Goal: Transaction & Acquisition: Purchase product/service

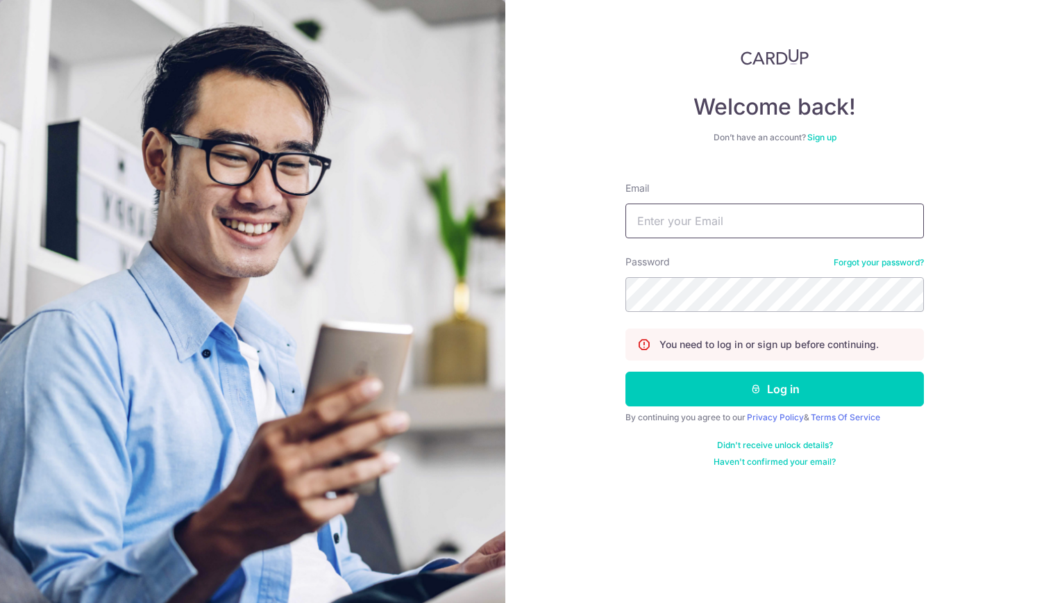
click at [668, 227] on input "Email" at bounding box center [775, 220] width 299 height 35
type input "PCLIM289@GMAIL.COM"
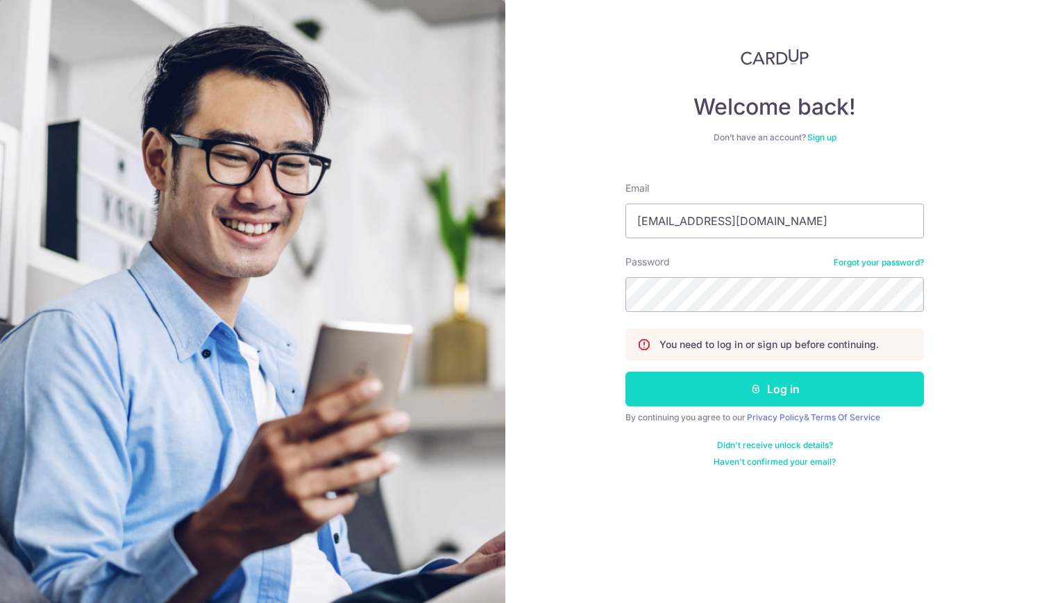
click at [759, 405] on form "Email PCLIM289@GMAIL.COM Password Forgot your password? You need to log in or s…" at bounding box center [775, 319] width 299 height 296
click at [760, 391] on icon "submit" at bounding box center [756, 388] width 11 height 11
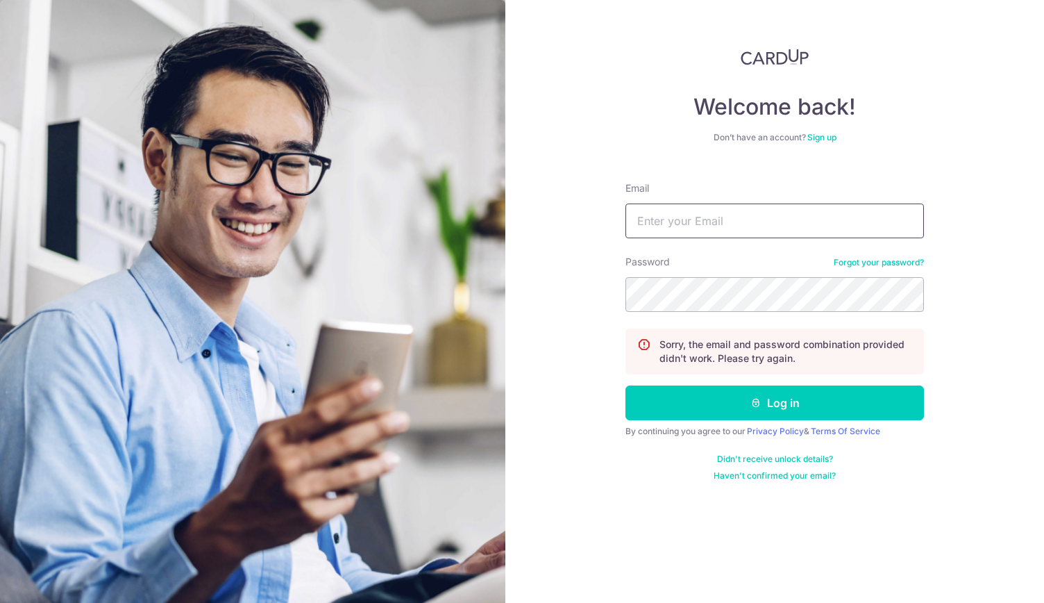
click at [701, 224] on input "Email" at bounding box center [775, 220] width 299 height 35
type input "PCLIM289@GMAIL.COM"
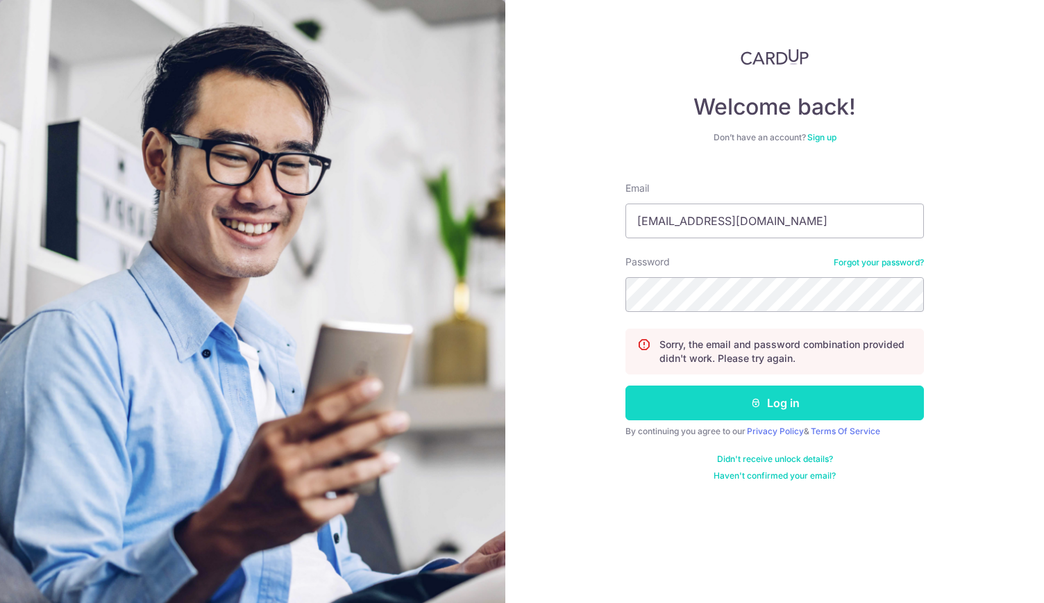
click at [774, 399] on button "Log in" at bounding box center [775, 402] width 299 height 35
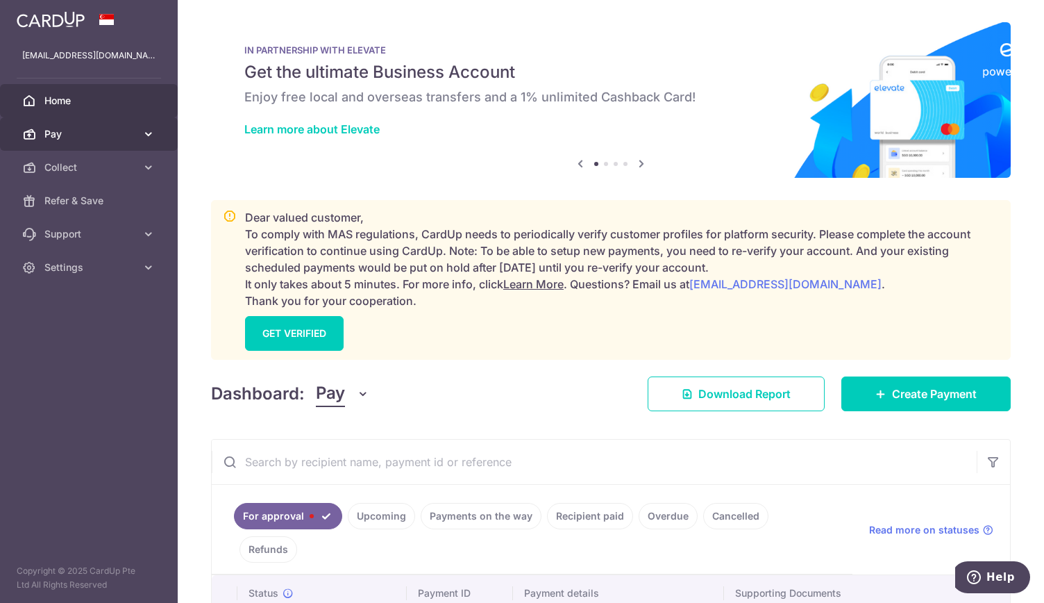
click at [71, 133] on span "Pay" at bounding box center [90, 134] width 92 height 14
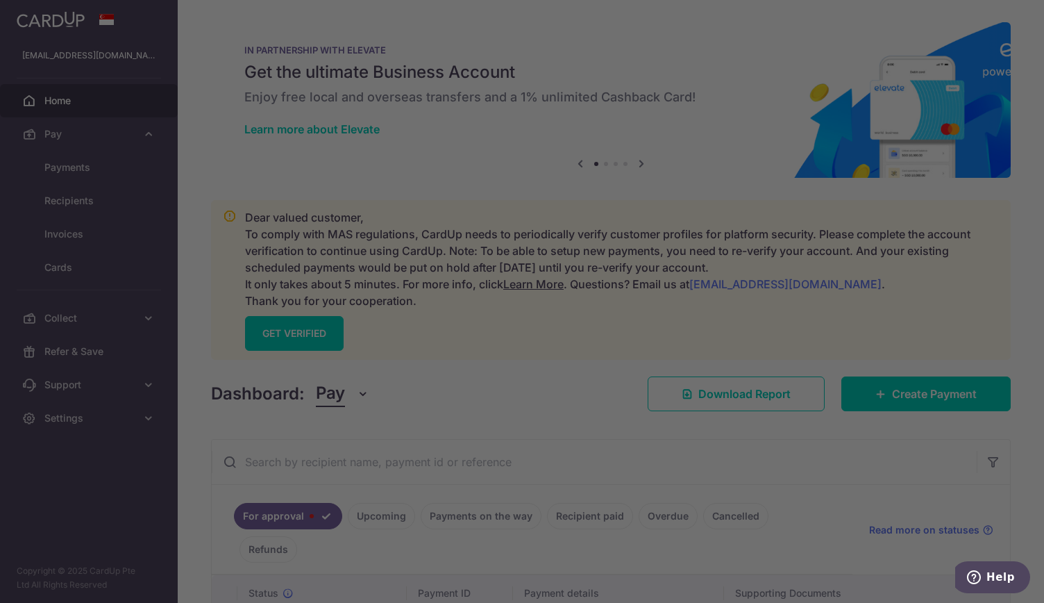
click at [94, 269] on div at bounding box center [527, 304] width 1055 height 609
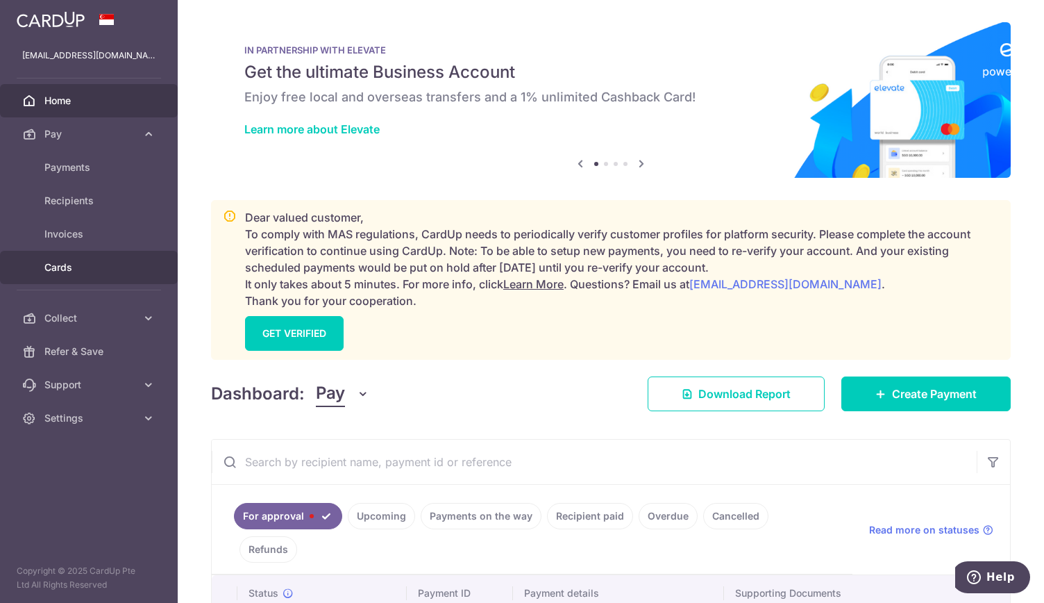
click at [78, 265] on span "Cards" at bounding box center [90, 267] width 92 height 14
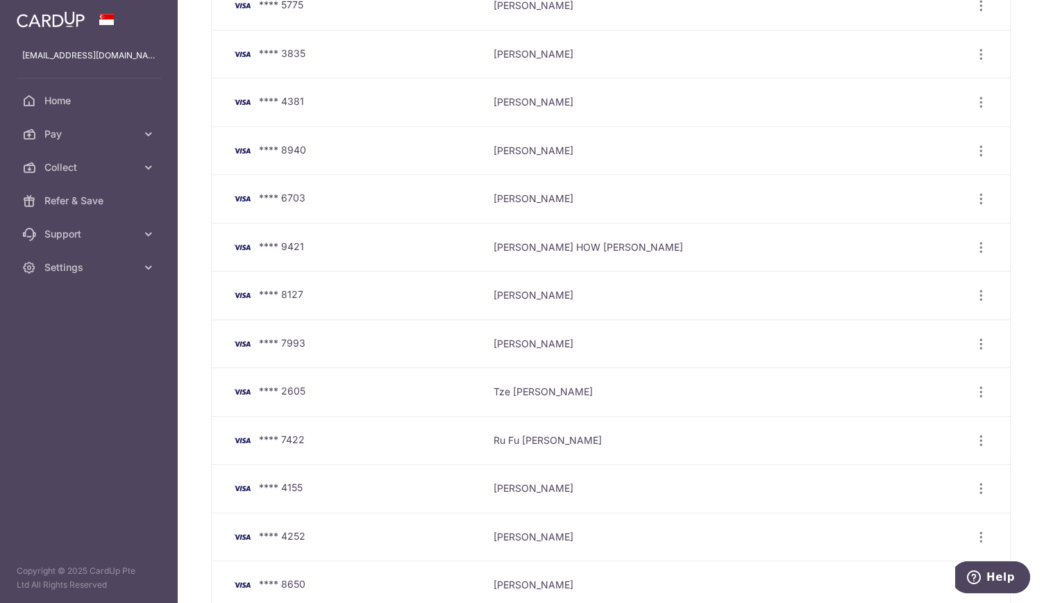
scroll to position [314, 0]
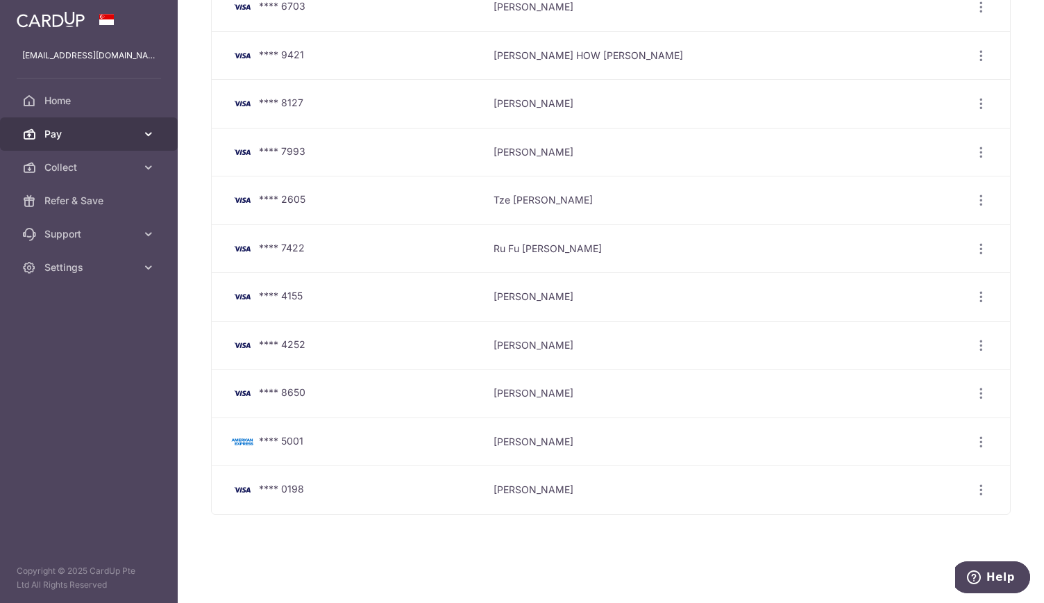
click at [76, 135] on span "Pay" at bounding box center [90, 134] width 92 height 14
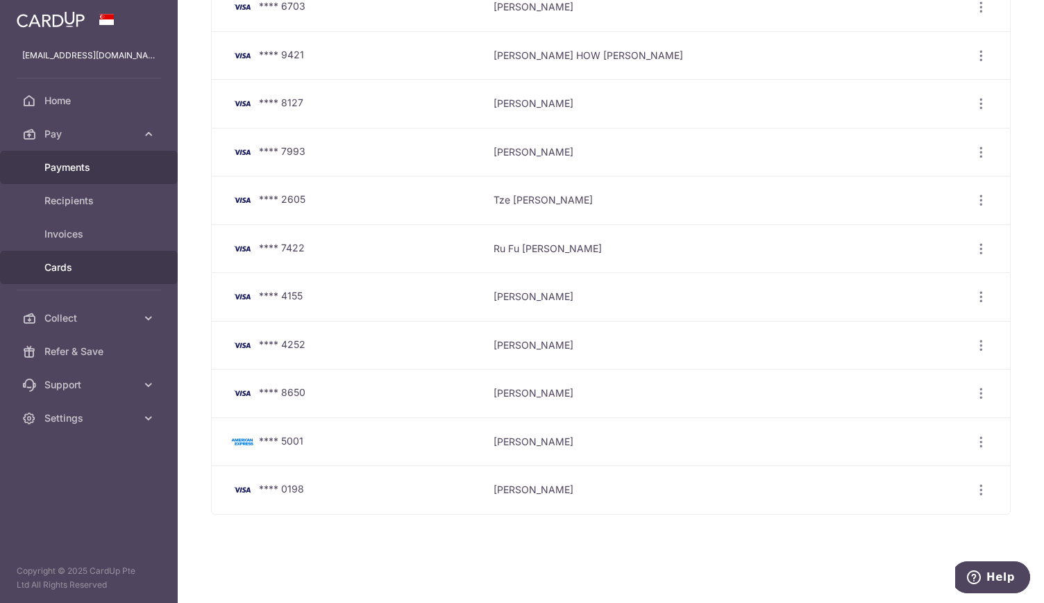
click at [83, 166] on span "Payments" at bounding box center [90, 167] width 92 height 14
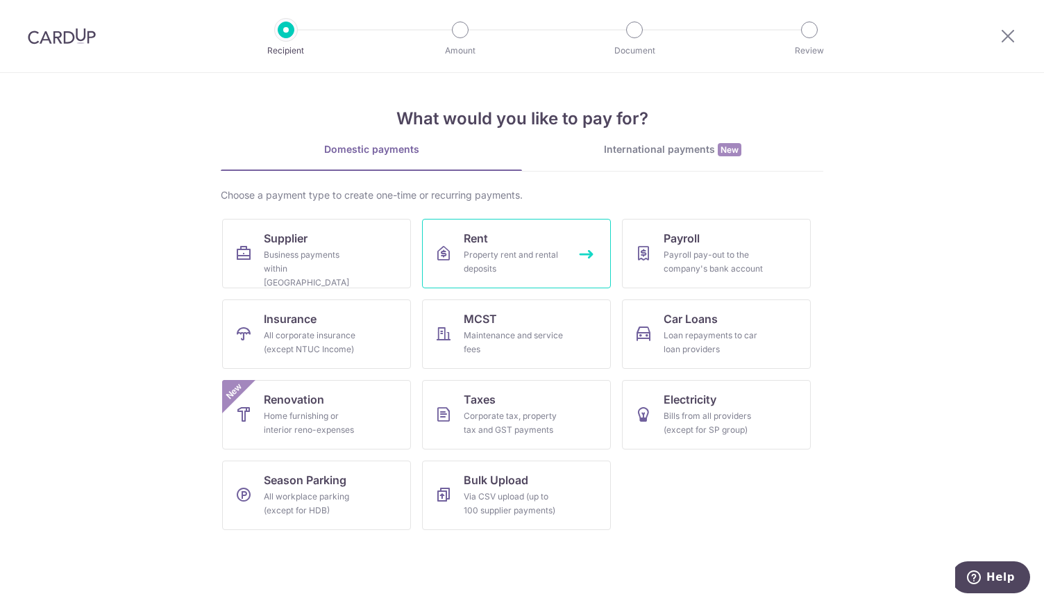
click at [495, 257] on div "Property rent and rental deposits" at bounding box center [514, 262] width 100 height 28
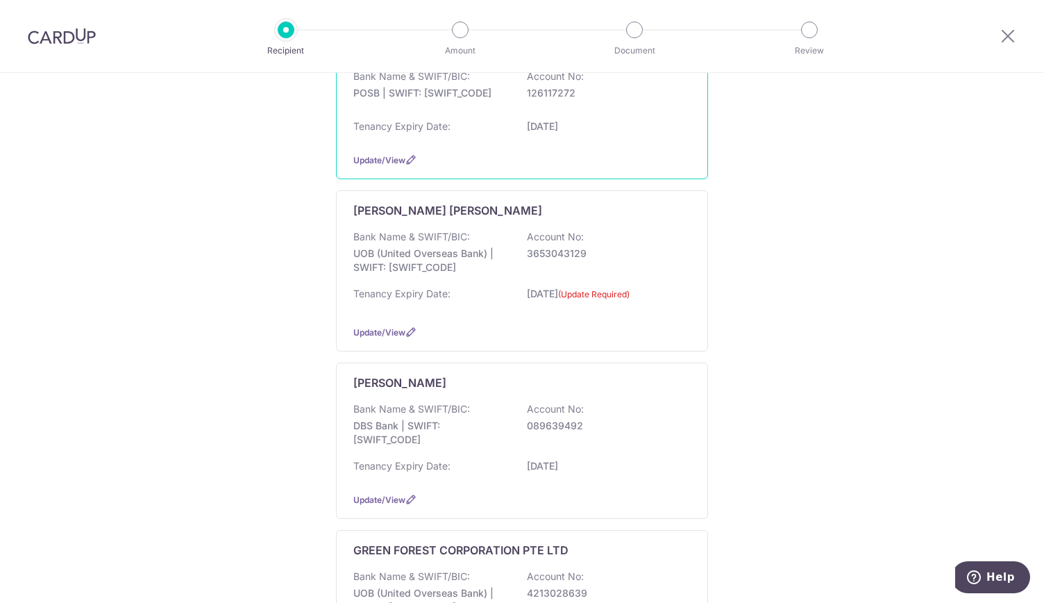
scroll to position [903, 0]
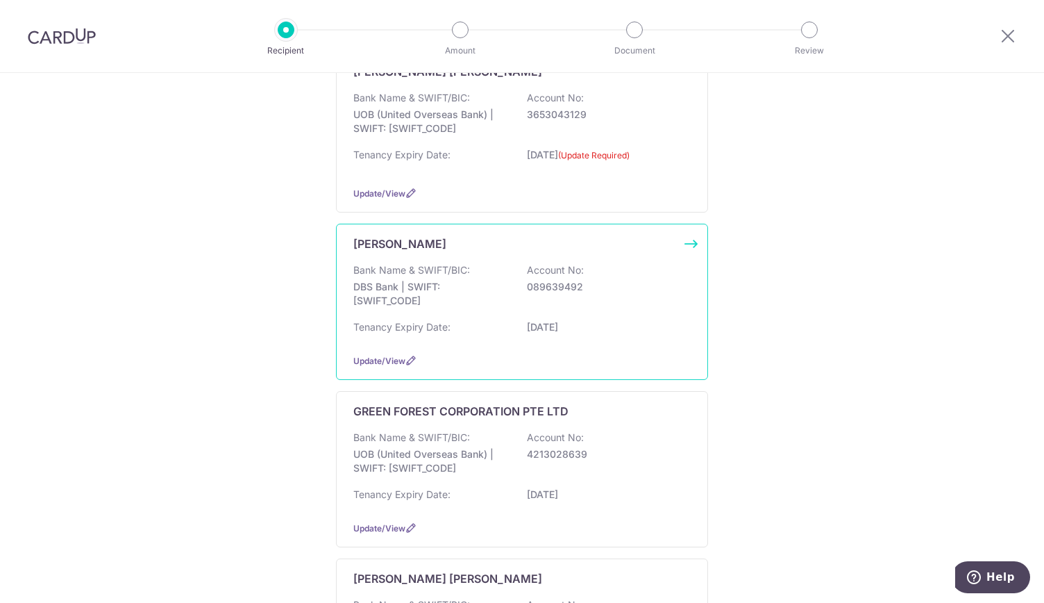
click at [419, 265] on p "Bank Name & SWIFT/BIC:" at bounding box center [411, 270] width 117 height 14
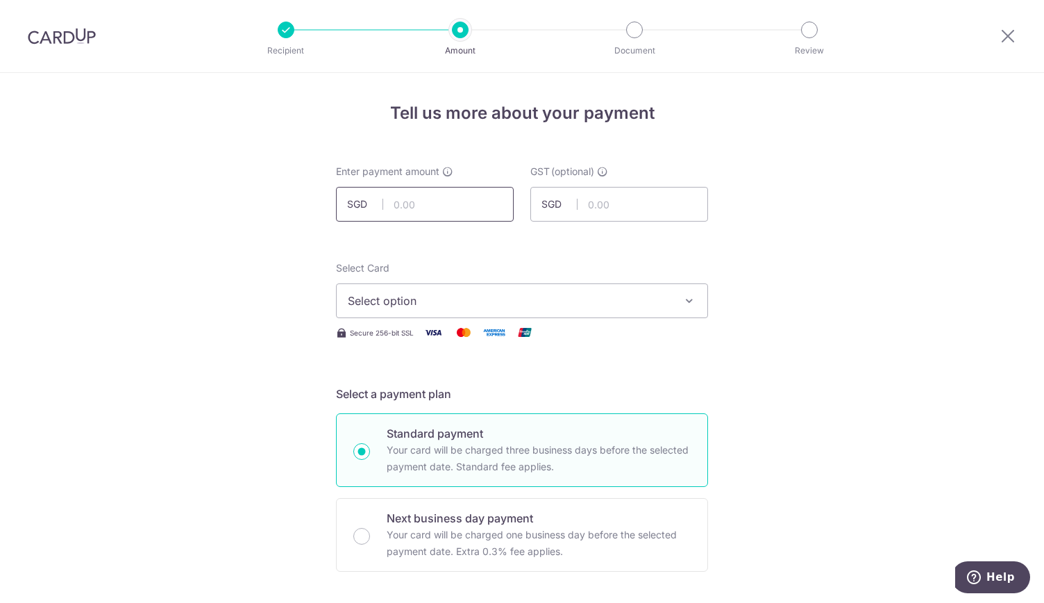
click at [421, 206] on input "text" at bounding box center [425, 204] width 178 height 35
type input "20,079.40"
click at [356, 298] on span "Select option" at bounding box center [510, 300] width 324 height 17
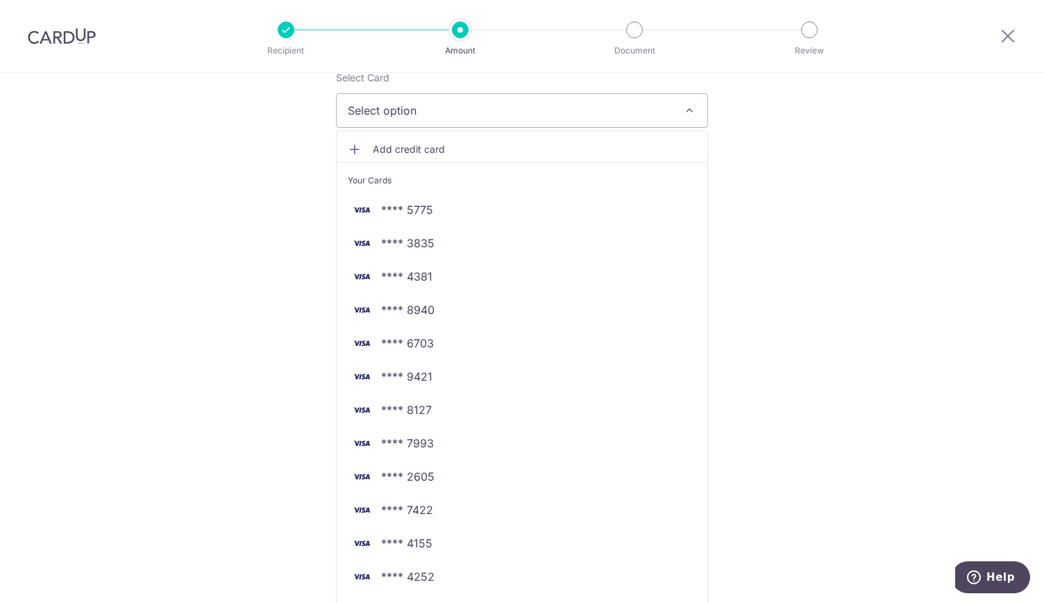
scroll to position [347, 0]
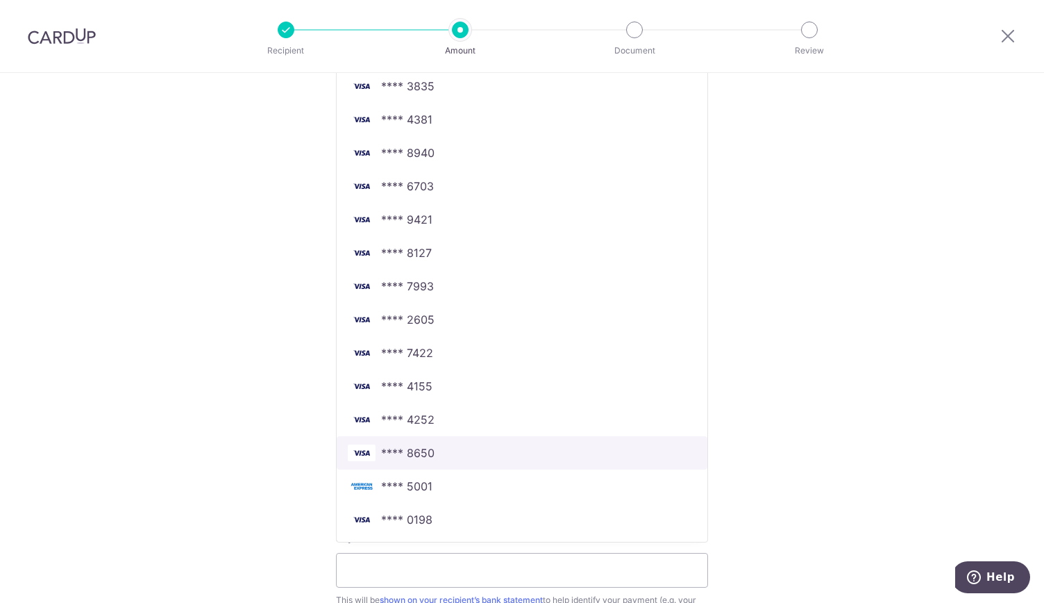
click at [462, 442] on link "**** 8650" at bounding box center [522, 452] width 371 height 33
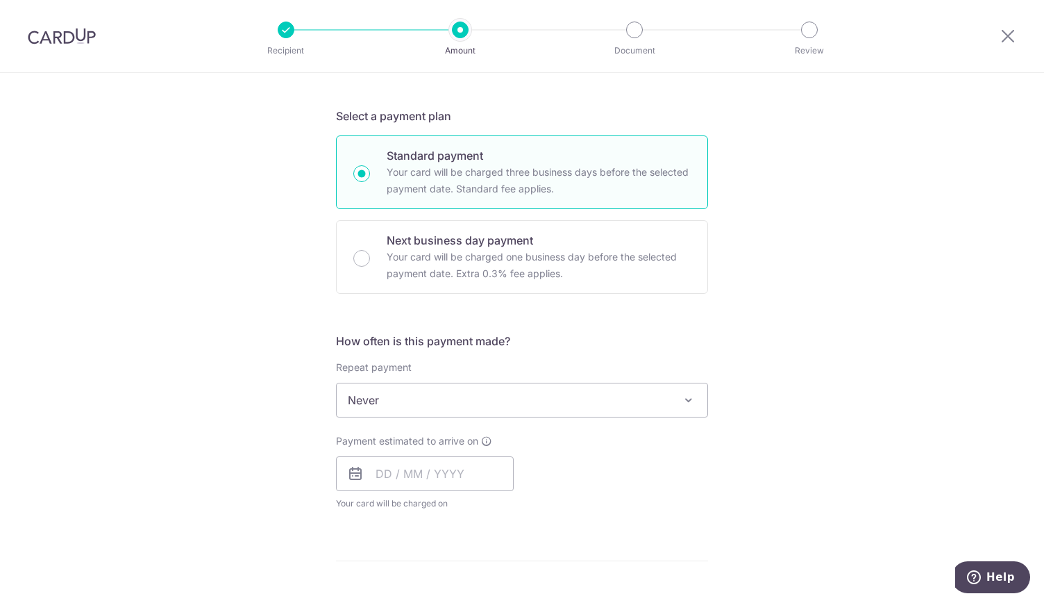
scroll to position [486, 0]
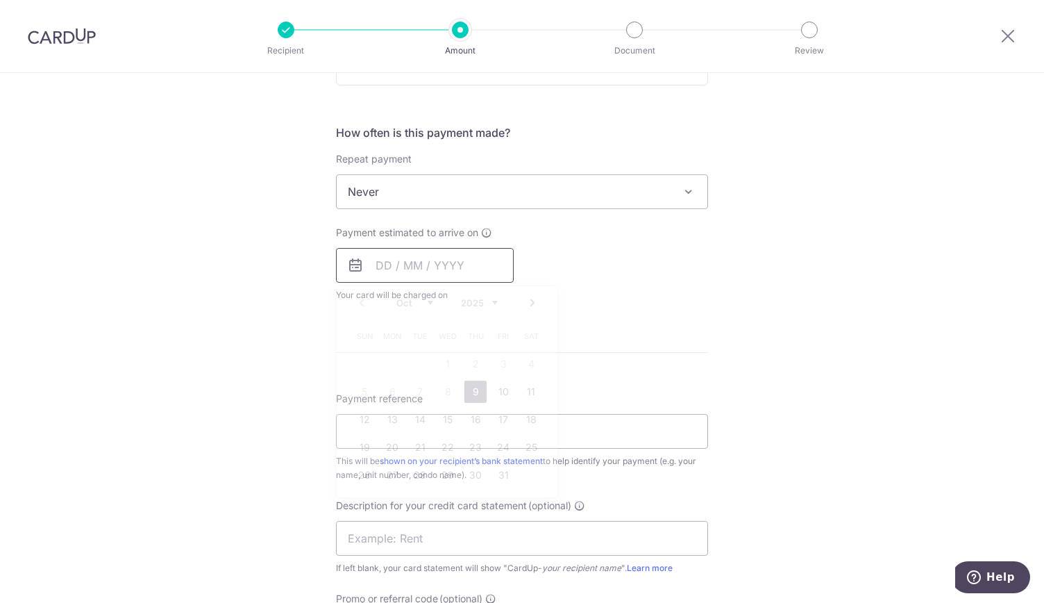
click at [399, 260] on input "text" at bounding box center [425, 265] width 178 height 35
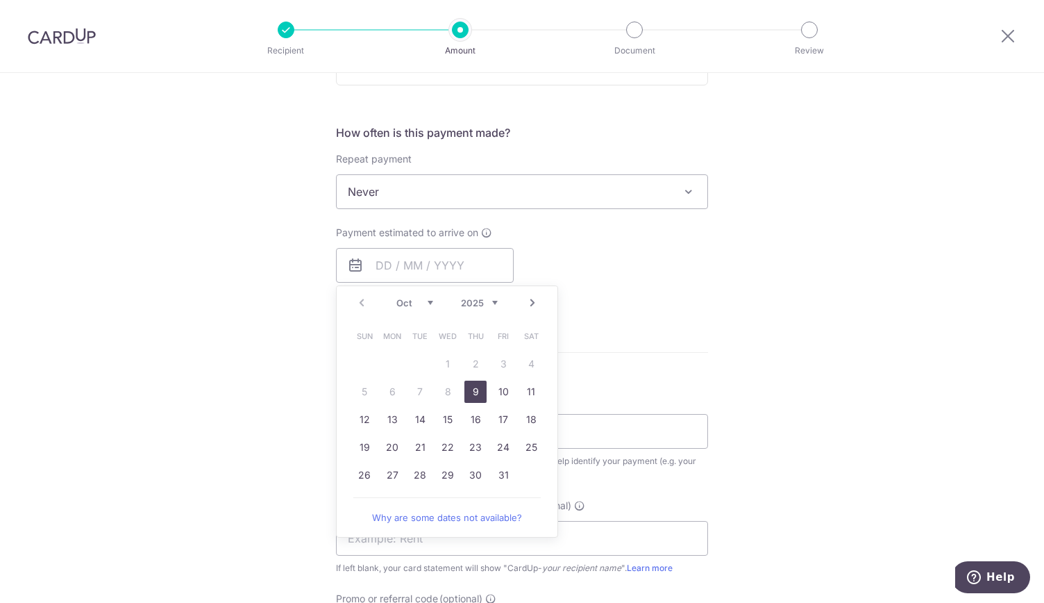
click at [476, 391] on link "9" at bounding box center [475, 391] width 22 height 22
type input "[DATE]"
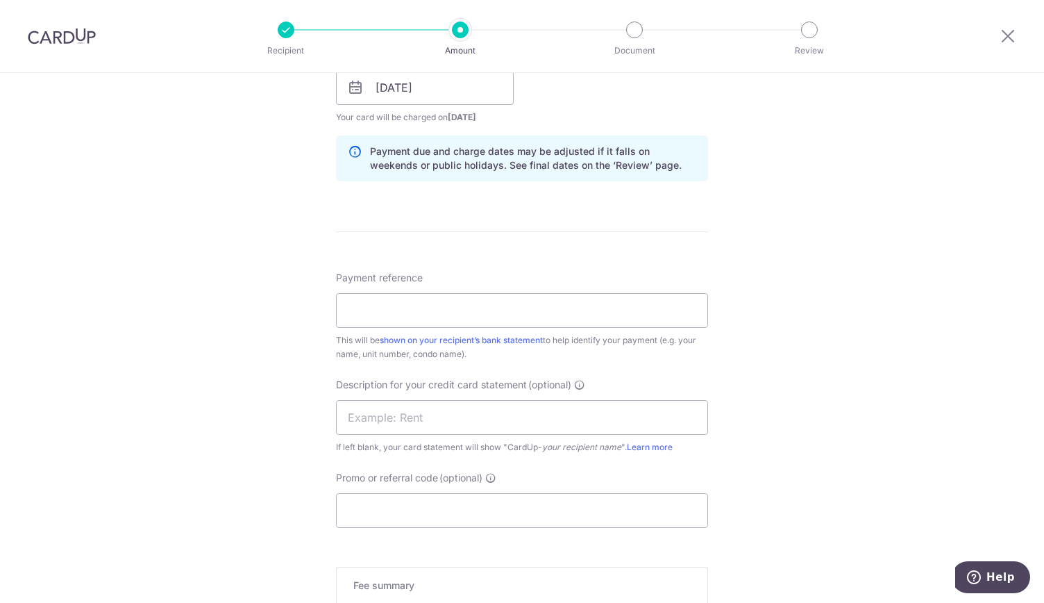
scroll to position [694, 0]
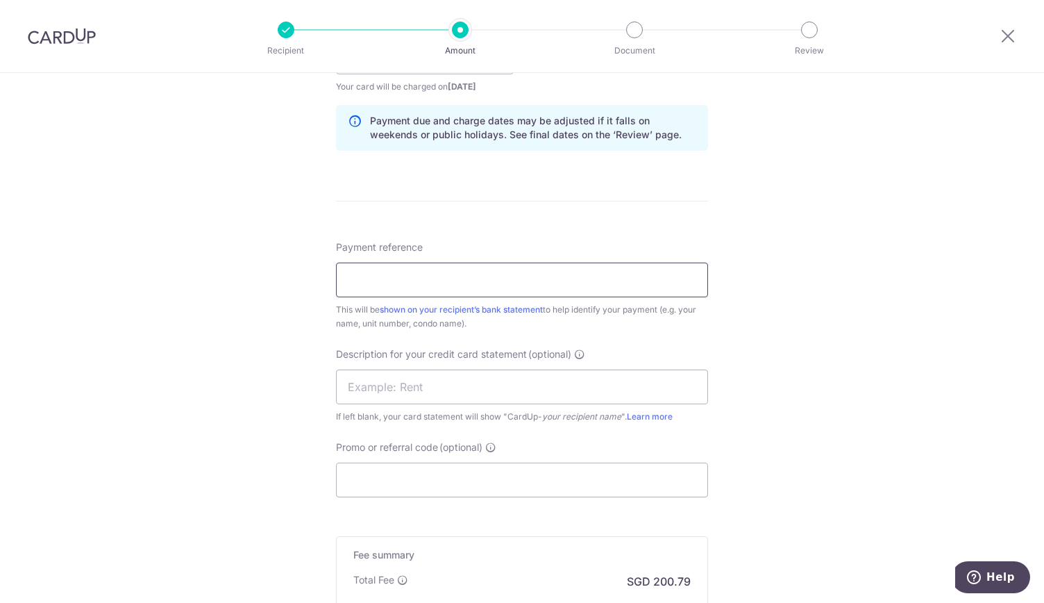
click at [373, 277] on input "Payment reference" at bounding box center [522, 279] width 372 height 35
type input "RENT"
click at [364, 376] on input "text" at bounding box center [522, 386] width 372 height 35
drag, startPoint x: 351, startPoint y: 395, endPoint x: 349, endPoint y: 413, distance: 18.3
click at [349, 413] on div "Description for your credit card statement (optional) RET If left blank, your c…" at bounding box center [522, 385] width 372 height 76
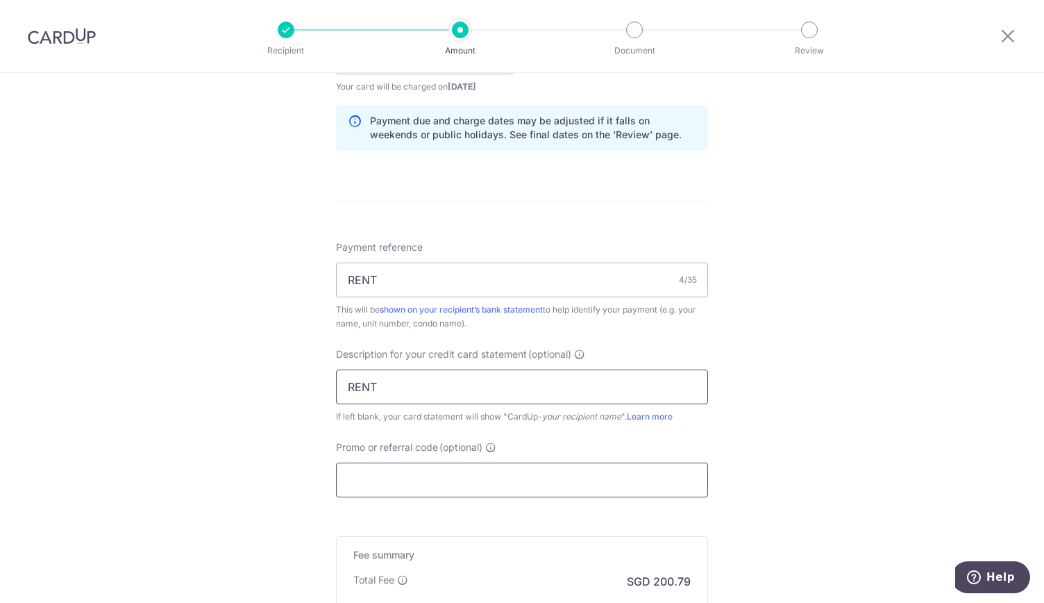
type input "RENT"
click at [351, 480] on input "Promo or referral code (optional)" at bounding box center [522, 479] width 372 height 35
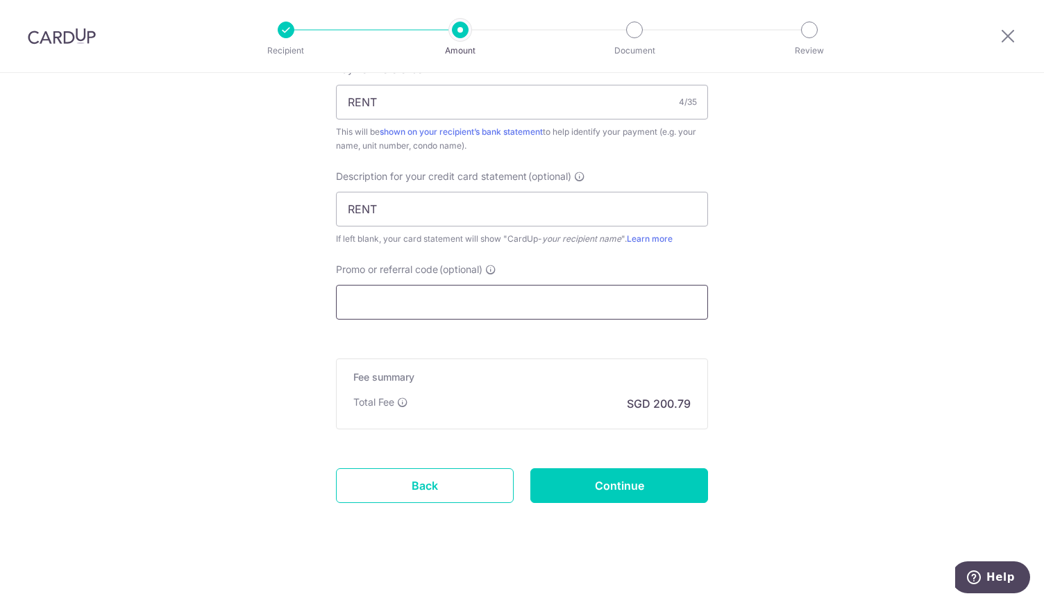
scroll to position [873, 0]
click at [604, 477] on input "Continue" at bounding box center [619, 484] width 178 height 35
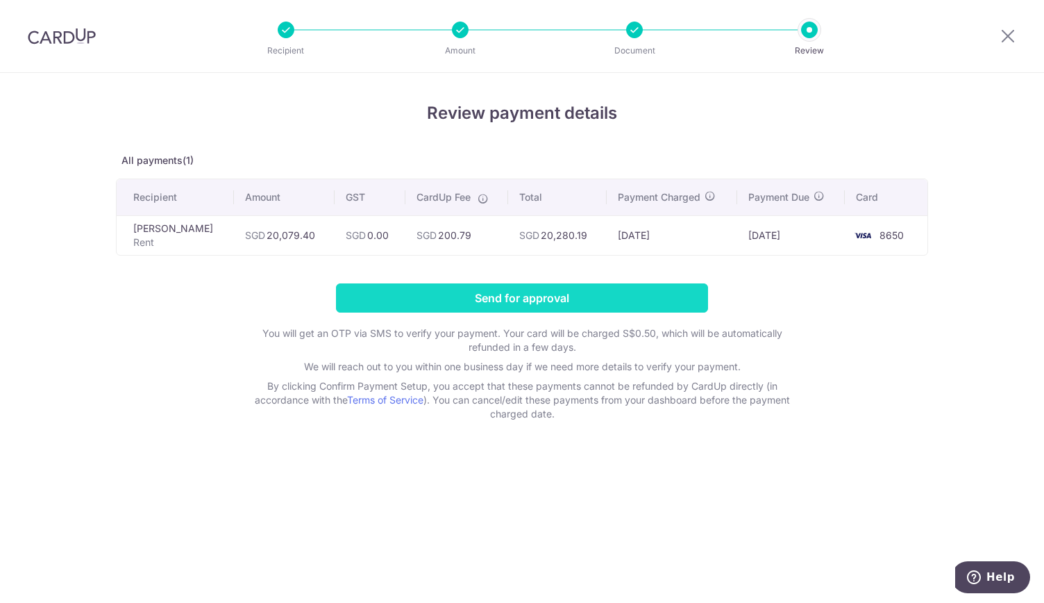
click at [542, 299] on input "Send for approval" at bounding box center [522, 297] width 372 height 29
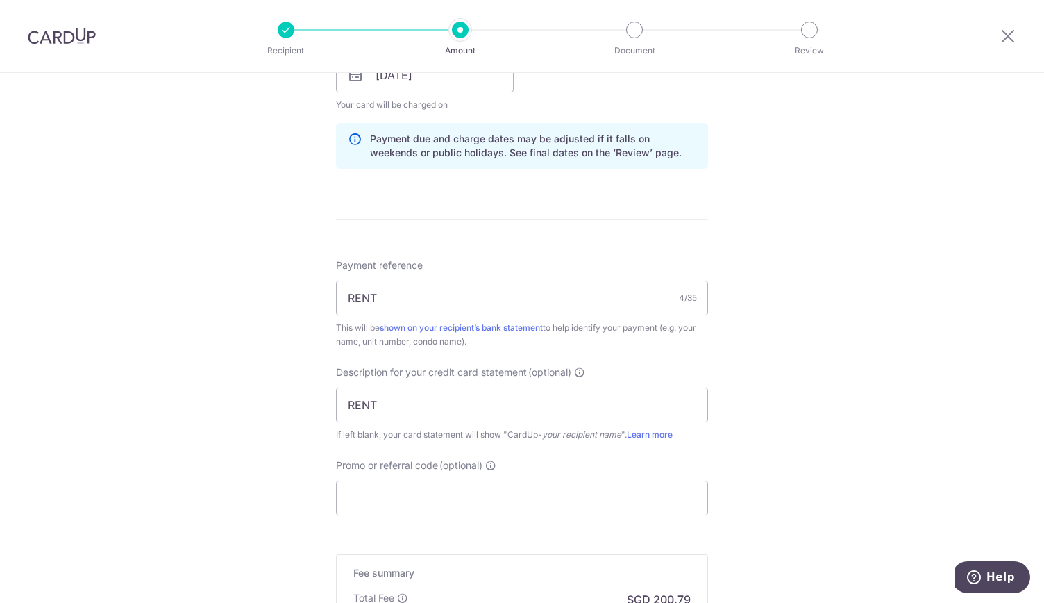
scroll to position [929, 0]
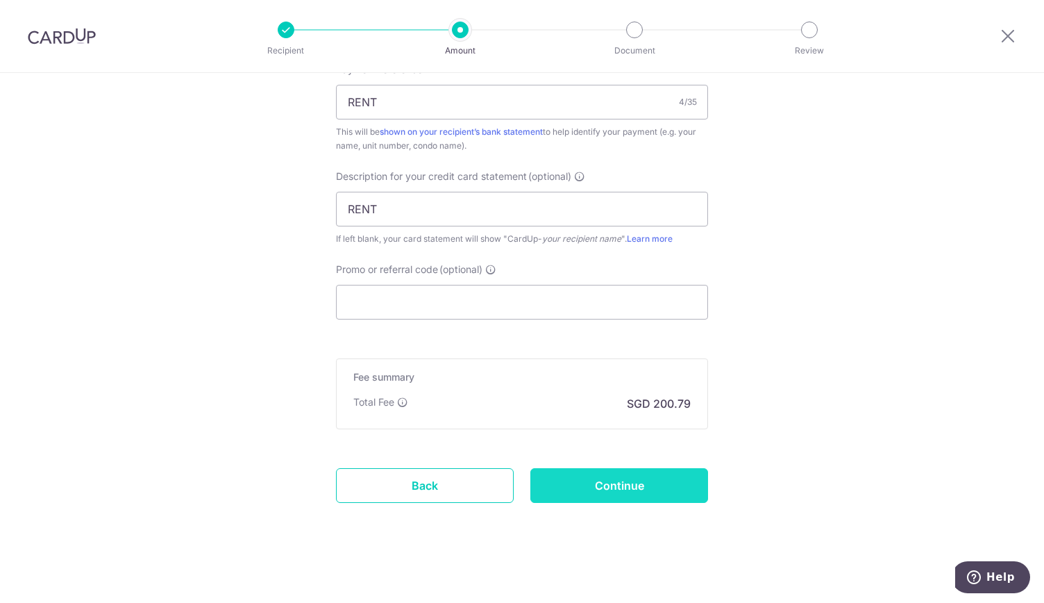
click at [667, 472] on input "Continue" at bounding box center [619, 485] width 178 height 35
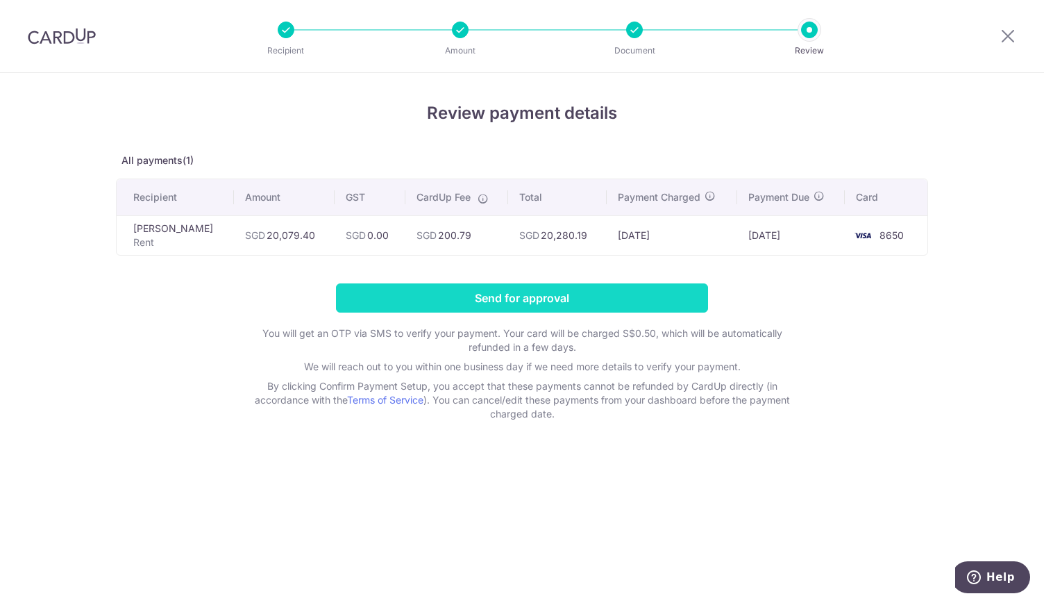
click at [518, 301] on input "Send for approval" at bounding box center [522, 297] width 372 height 29
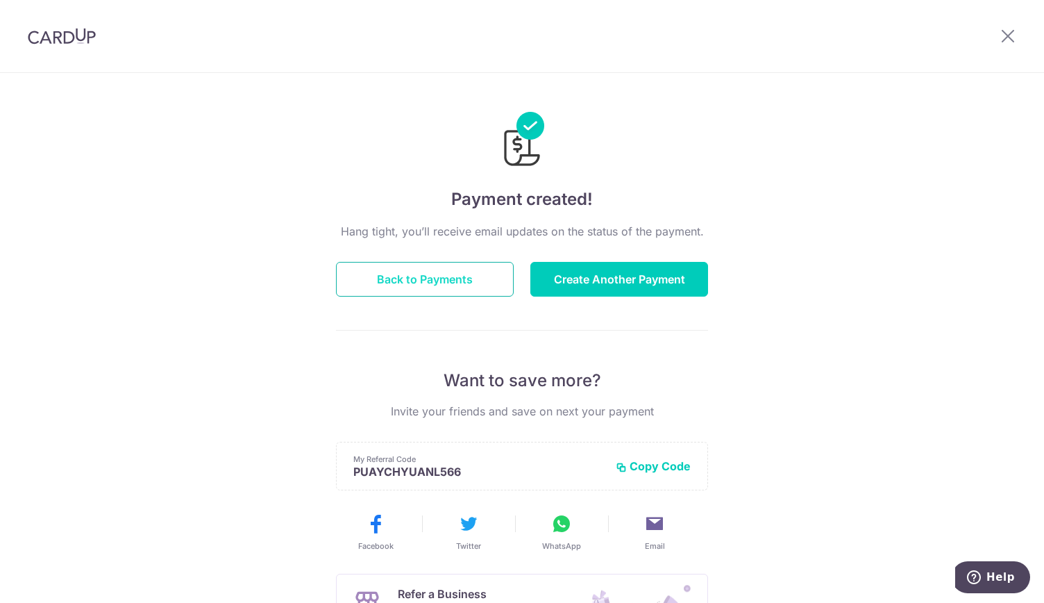
click at [385, 287] on button "Back to Payments" at bounding box center [425, 279] width 178 height 35
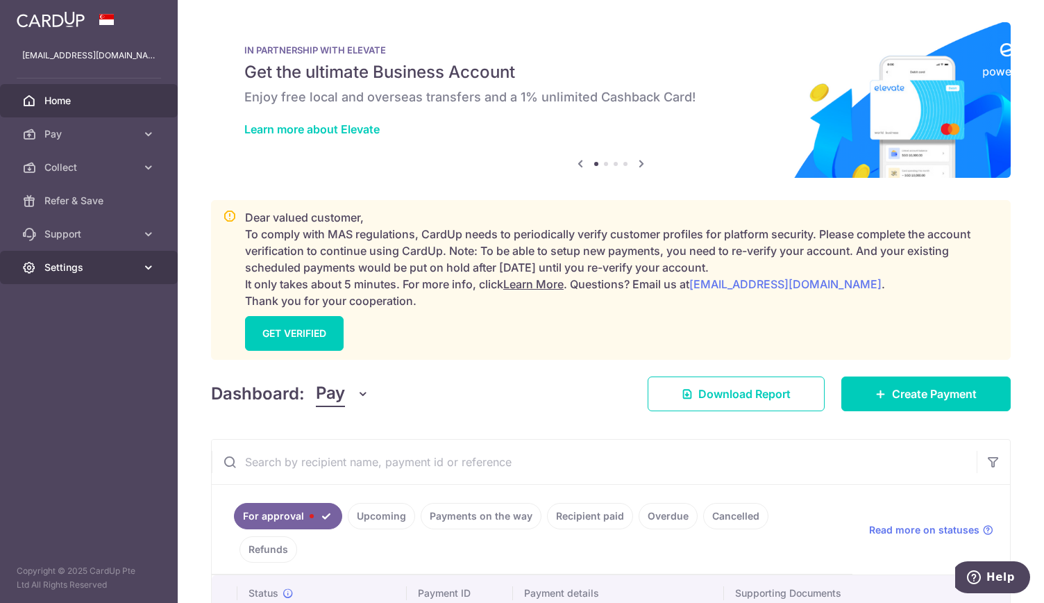
click at [62, 262] on span "Settings" at bounding box center [90, 267] width 92 height 14
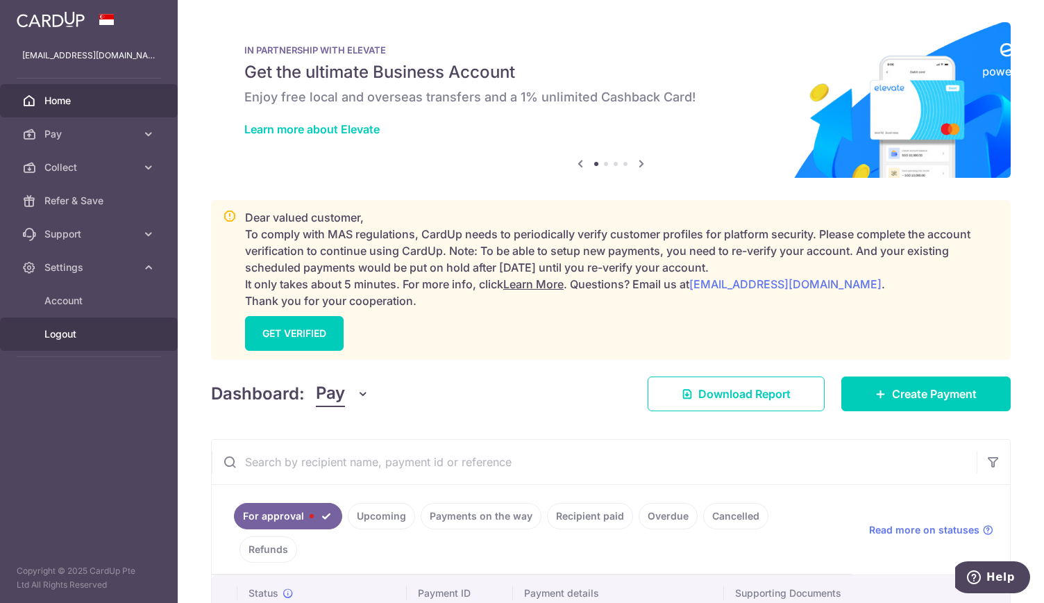
click at [57, 331] on span "Logout" at bounding box center [90, 334] width 92 height 14
